Goal: Transaction & Acquisition: Purchase product/service

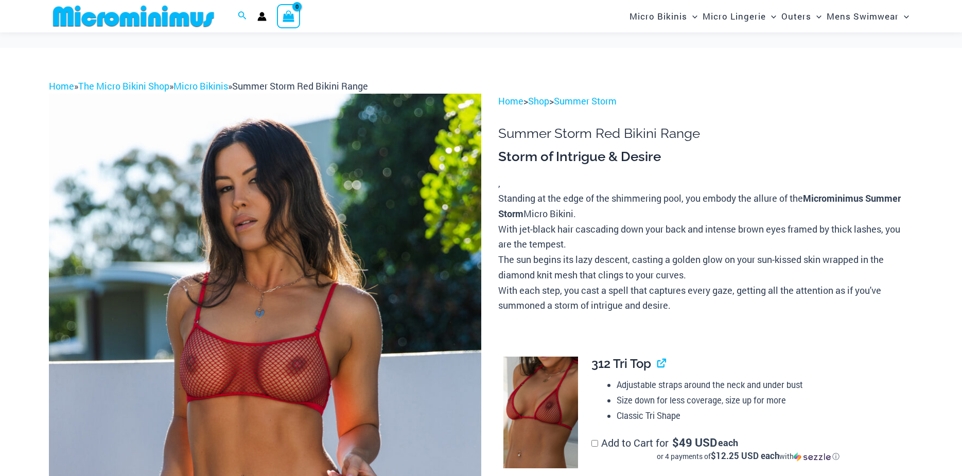
scroll to position [145, 0]
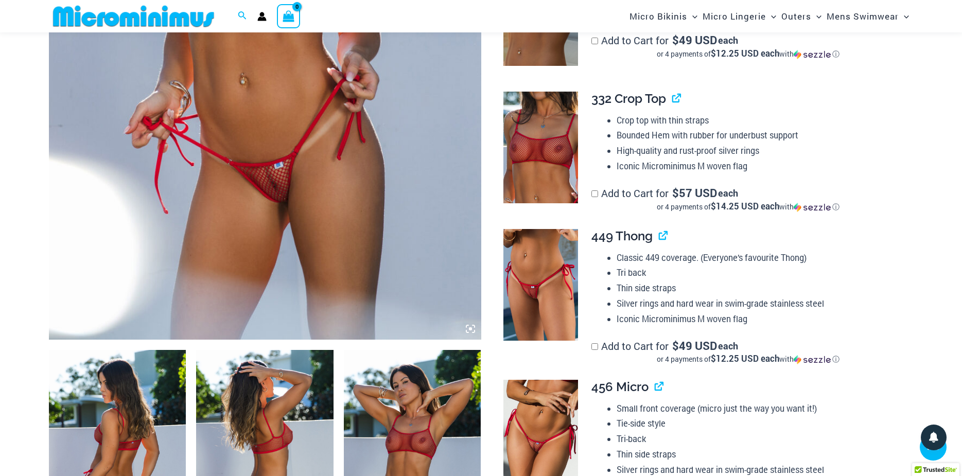
scroll to position [351, 0]
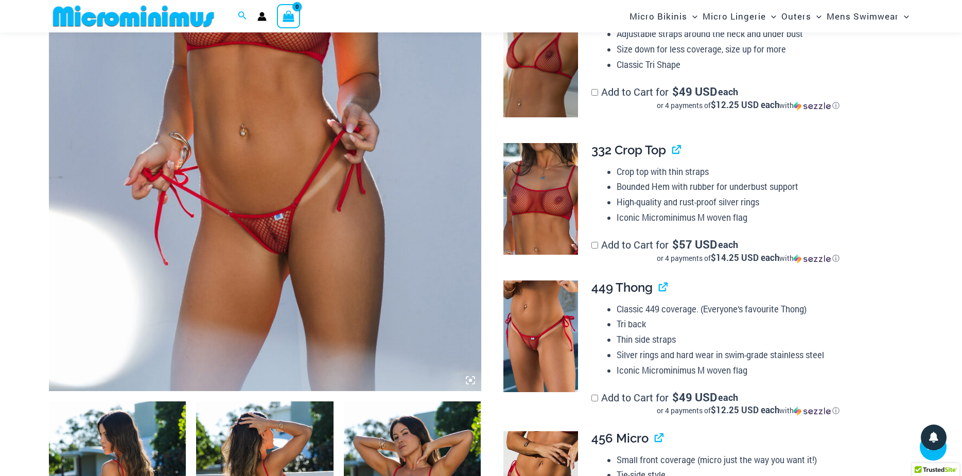
click at [470, 380] on icon at bounding box center [470, 380] width 3 height 3
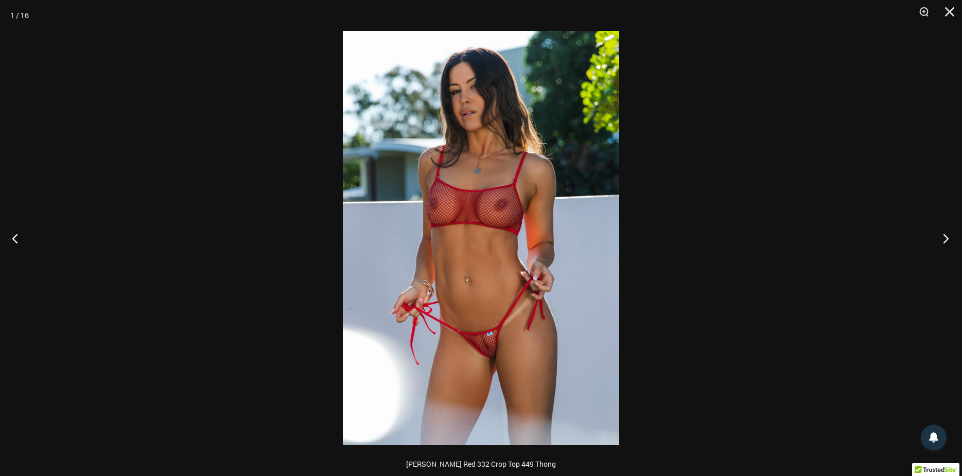
click at [941, 236] on button "Next" at bounding box center [942, 237] width 39 height 51
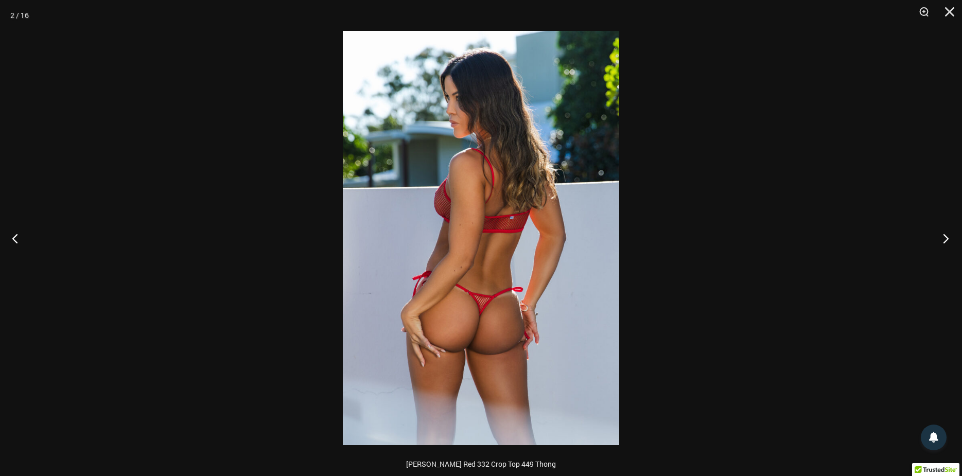
click at [941, 236] on button "Next" at bounding box center [942, 237] width 39 height 51
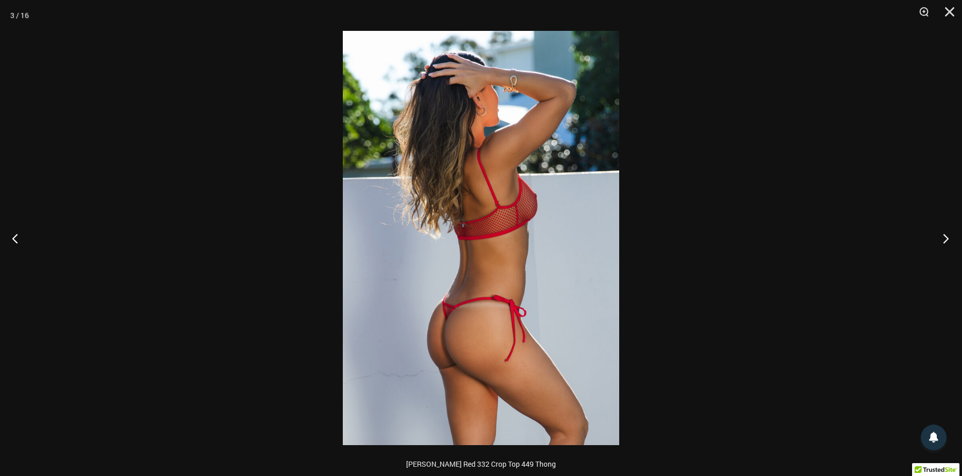
click at [941, 236] on button "Next" at bounding box center [942, 237] width 39 height 51
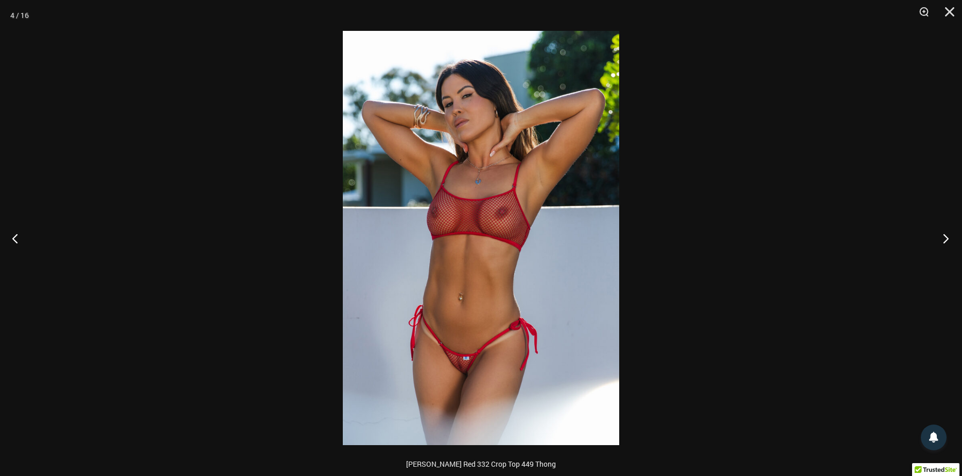
click at [941, 236] on button "Next" at bounding box center [942, 237] width 39 height 51
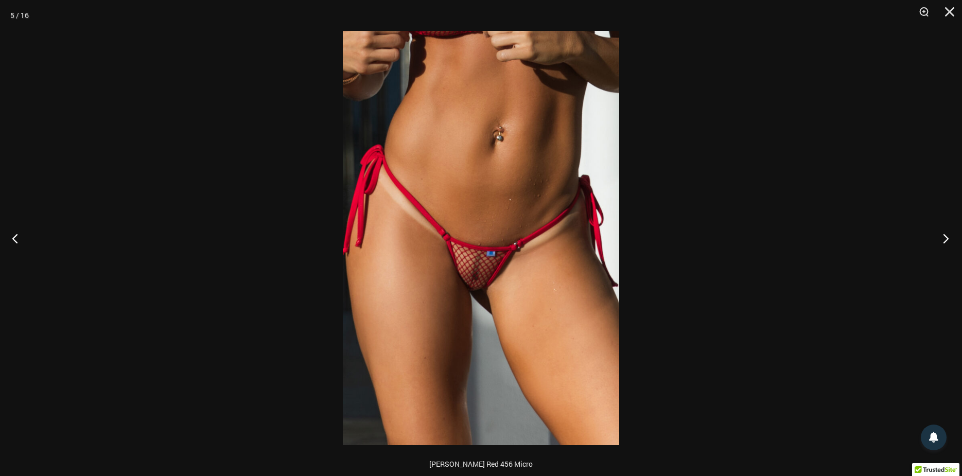
click at [941, 236] on button "Next" at bounding box center [942, 237] width 39 height 51
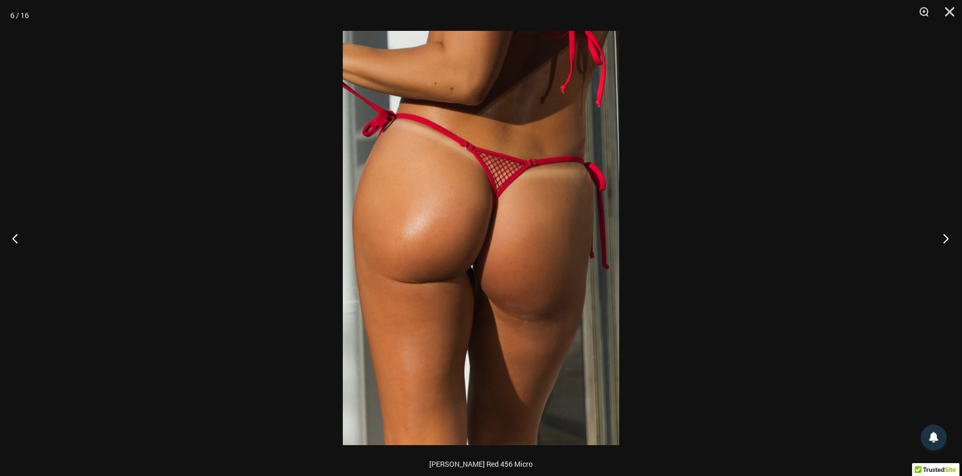
click at [941, 236] on button "Next" at bounding box center [942, 237] width 39 height 51
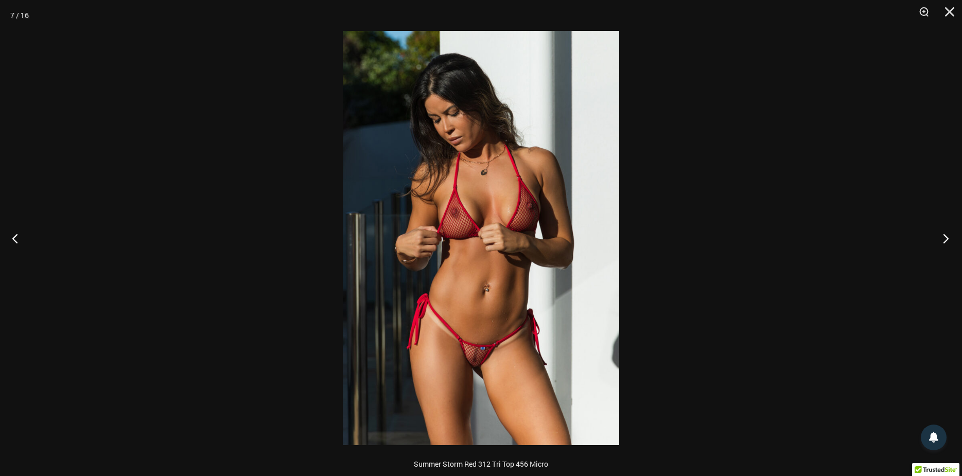
click at [941, 236] on button "Next" at bounding box center [942, 237] width 39 height 51
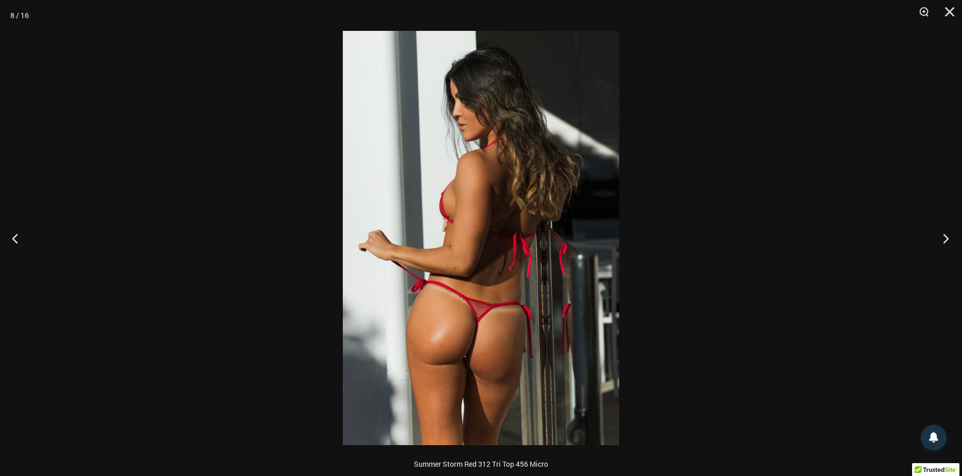
click at [941, 236] on button "Next" at bounding box center [942, 237] width 39 height 51
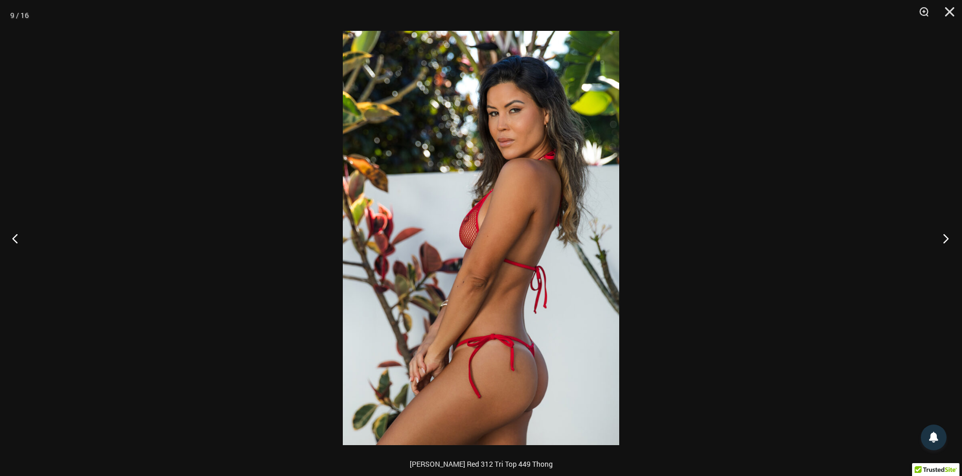
click at [941, 236] on button "Next" at bounding box center [942, 237] width 39 height 51
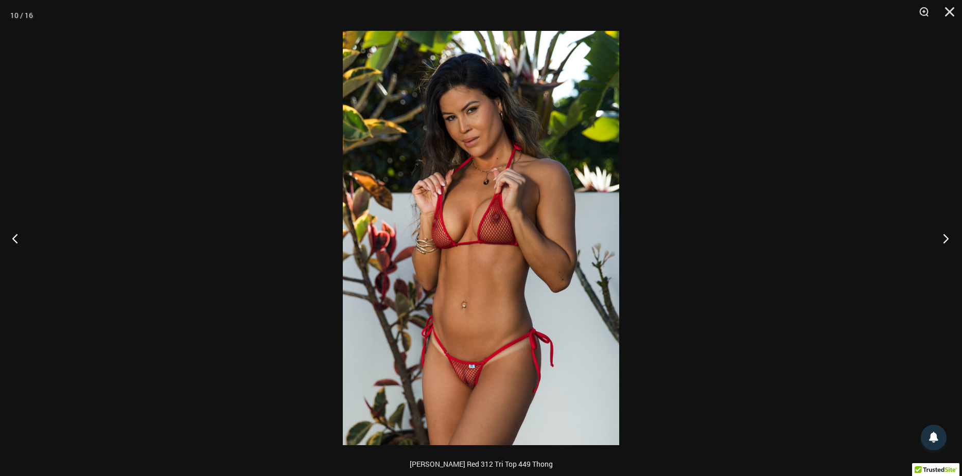
click at [941, 236] on button "Next" at bounding box center [942, 237] width 39 height 51
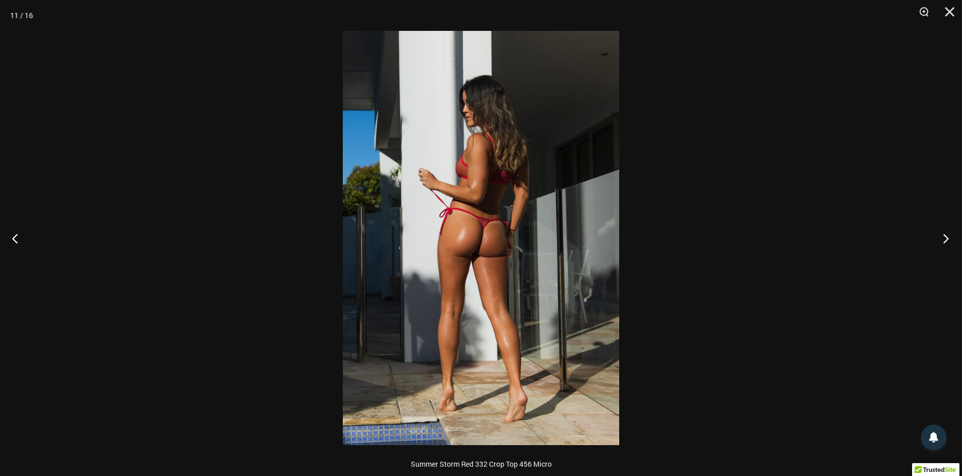
click at [941, 236] on button "Next" at bounding box center [942, 237] width 39 height 51
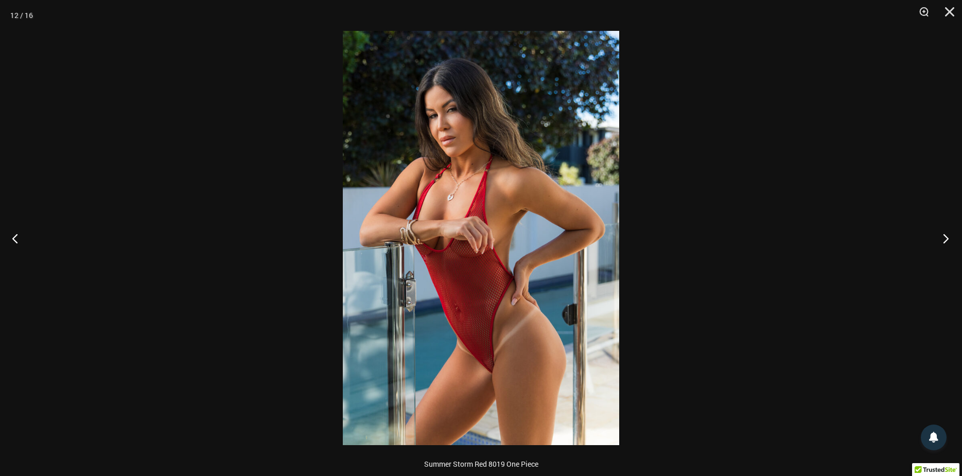
click at [941, 236] on button "Next" at bounding box center [942, 237] width 39 height 51
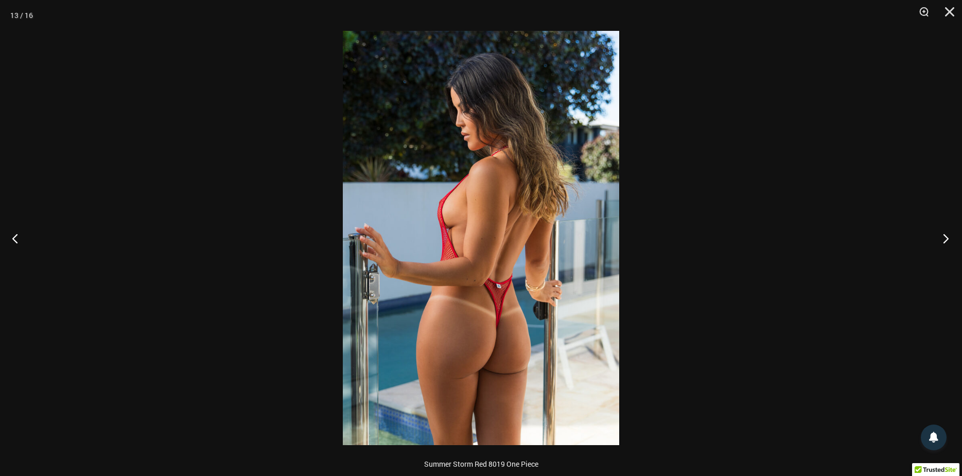
click at [941, 236] on button "Next" at bounding box center [942, 237] width 39 height 51
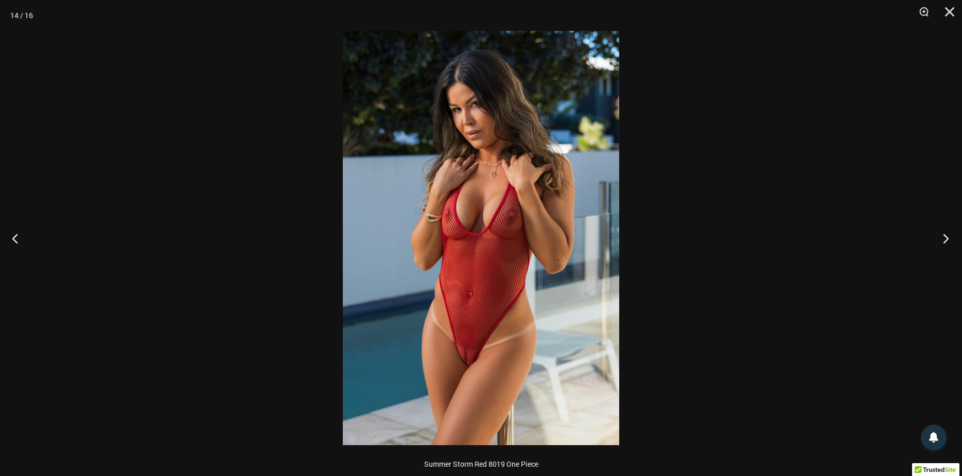
click at [941, 236] on button "Next" at bounding box center [942, 237] width 39 height 51
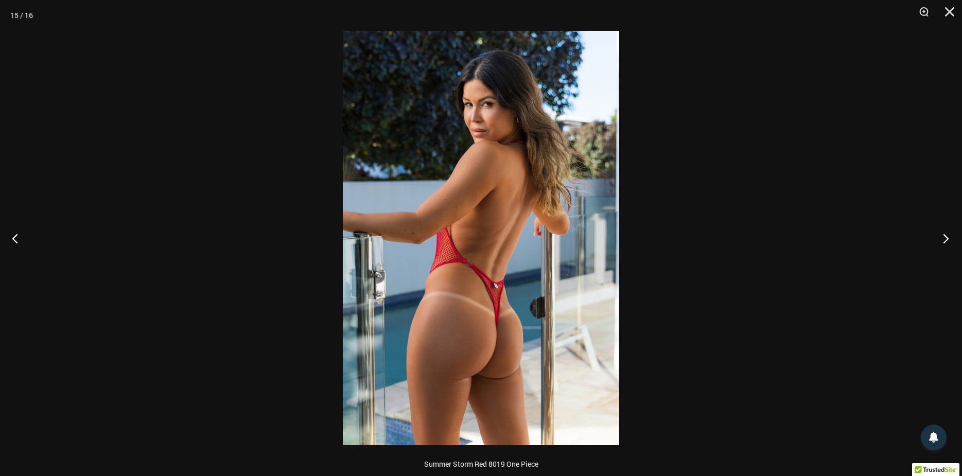
click at [941, 236] on button "Next" at bounding box center [942, 237] width 39 height 51
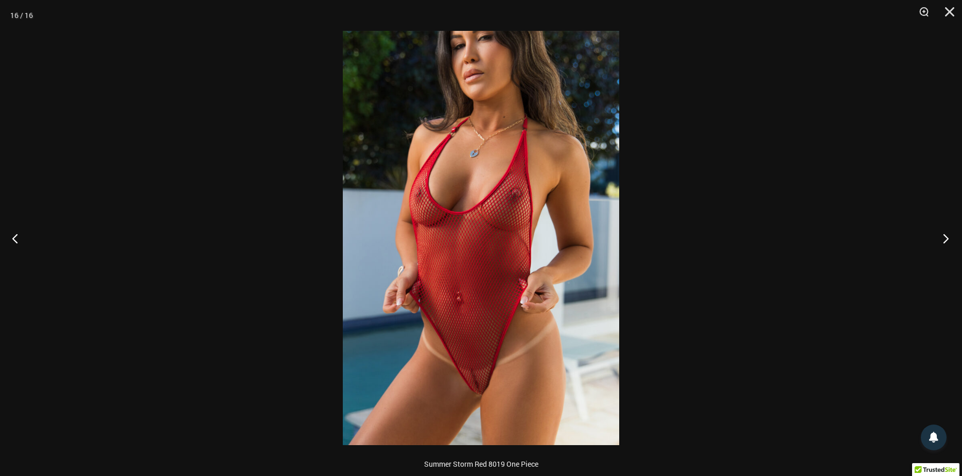
click at [941, 236] on button "Next" at bounding box center [942, 237] width 39 height 51
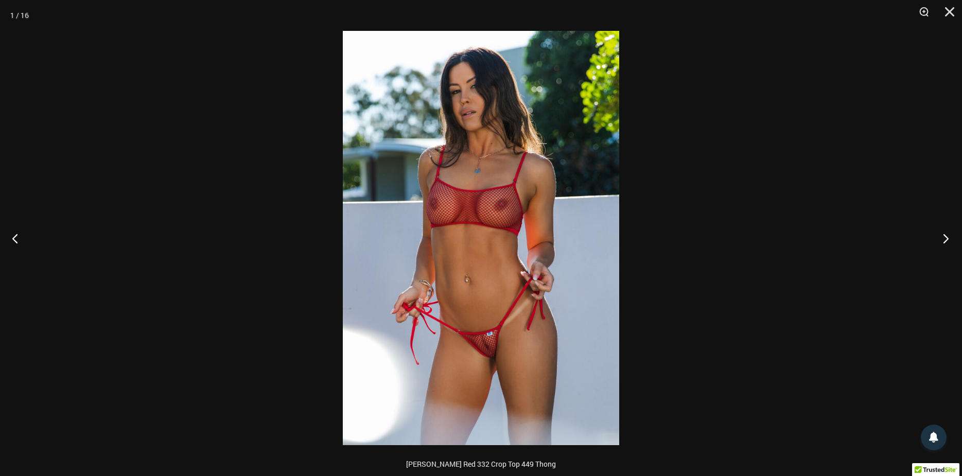
click at [941, 236] on button "Next" at bounding box center [942, 237] width 39 height 51
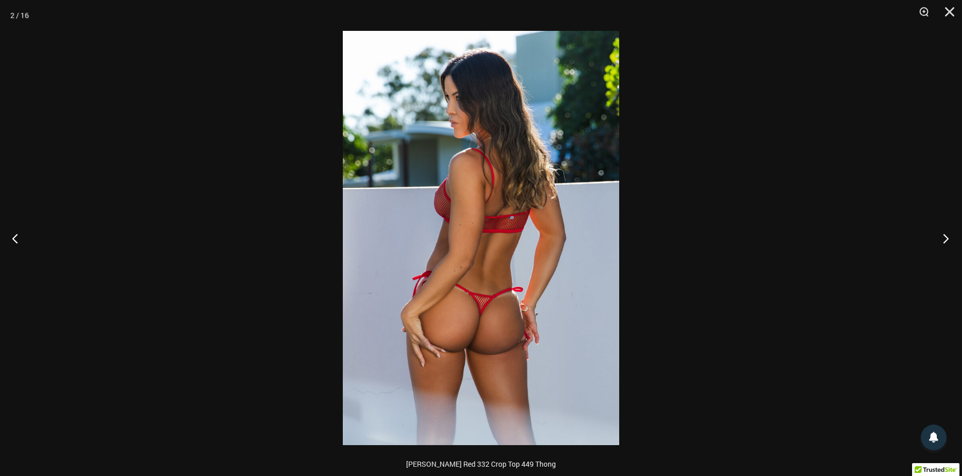
click at [941, 236] on button "Next" at bounding box center [942, 237] width 39 height 51
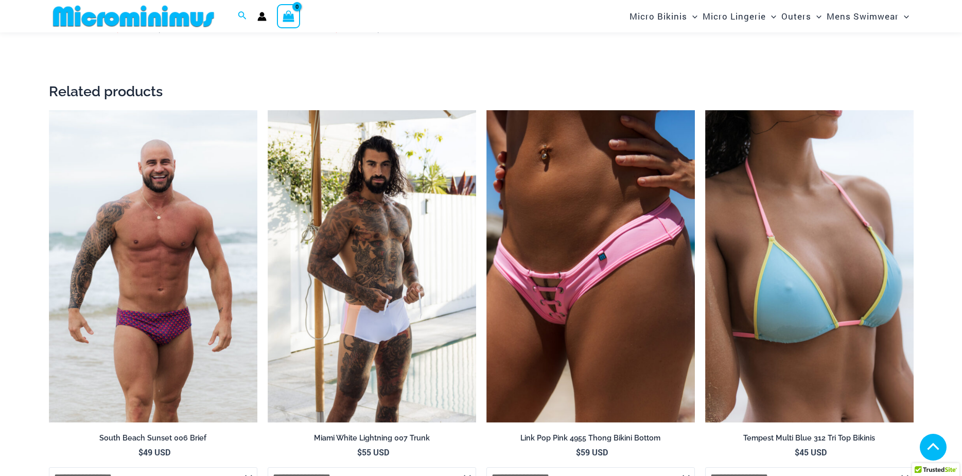
scroll to position [2203, 0]
